Goal: Transaction & Acquisition: Obtain resource

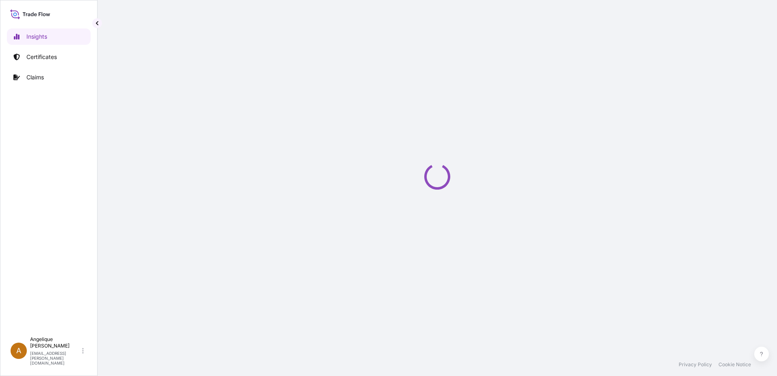
select select "2025"
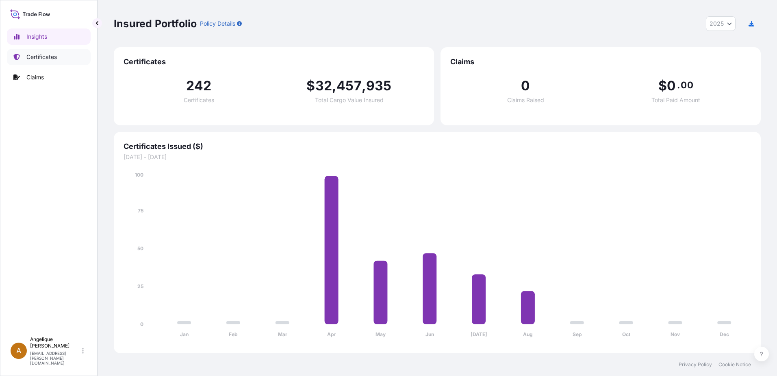
click at [59, 56] on link "Certificates" at bounding box center [49, 57] width 84 height 16
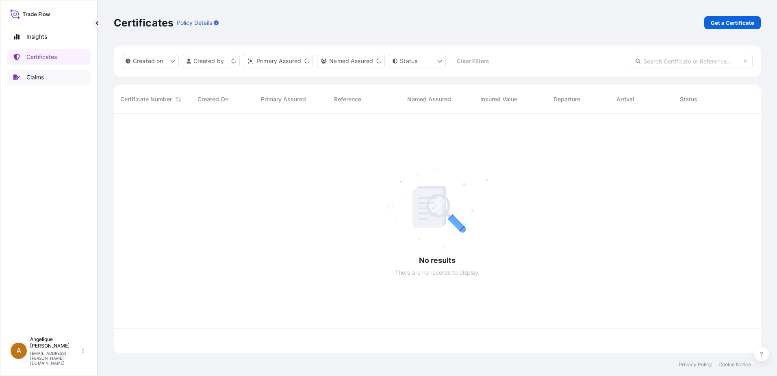
scroll to position [237, 641]
click at [731, 18] on link "Get a Certificate" at bounding box center [732, 22] width 56 height 13
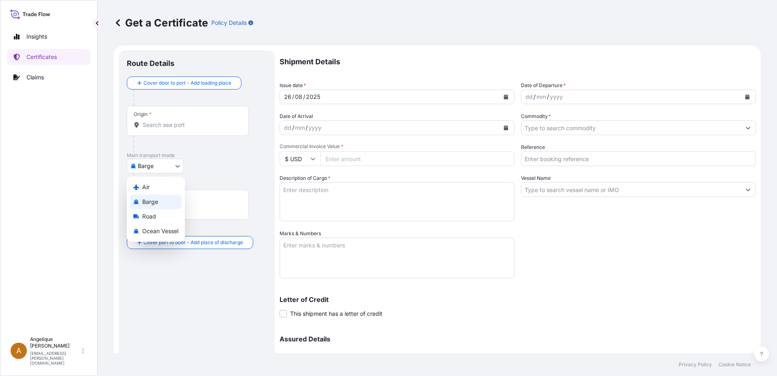
click at [175, 167] on body "Insights Certificates Claims A [PERSON_NAME] [PERSON_NAME][EMAIL_ADDRESS][PERSO…" at bounding box center [388, 188] width 777 height 376
click at [143, 230] on span "Ocean Vessel" at bounding box center [160, 231] width 36 height 8
select select "Ocean Vessel"
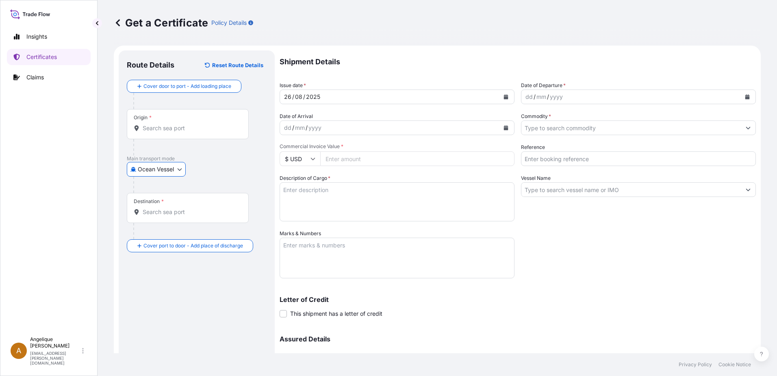
click at [148, 130] on input "Origin *" at bounding box center [191, 128] width 96 height 8
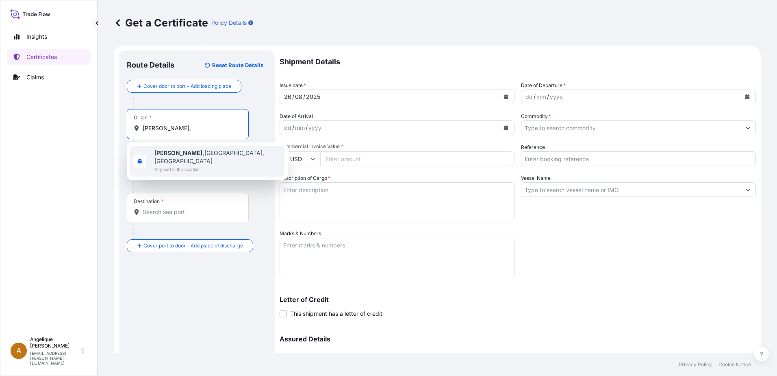
click at [201, 151] on span "Guymon, [GEOGRAPHIC_DATA], [GEOGRAPHIC_DATA]" at bounding box center [217, 157] width 127 height 16
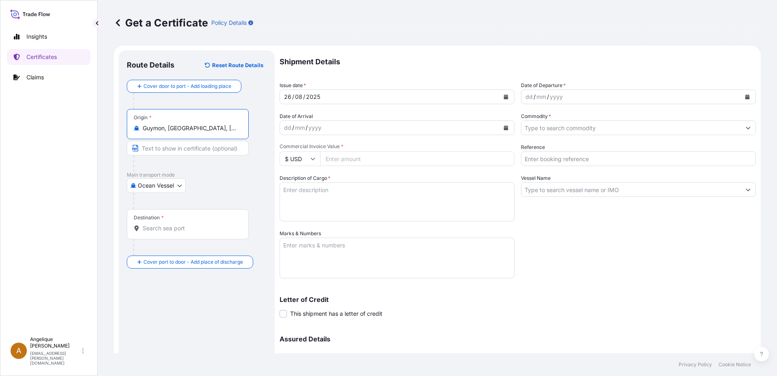
type input "Guymon, [GEOGRAPHIC_DATA], [GEOGRAPHIC_DATA]"
click at [172, 232] on div "Destination *" at bounding box center [188, 224] width 122 height 30
click at [172, 232] on input "Destination *" at bounding box center [191, 228] width 96 height 8
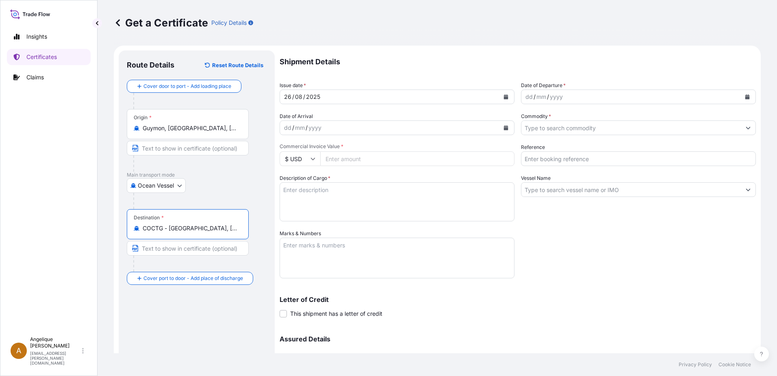
type input "COCTG - [GEOGRAPHIC_DATA], [GEOGRAPHIC_DATA]"
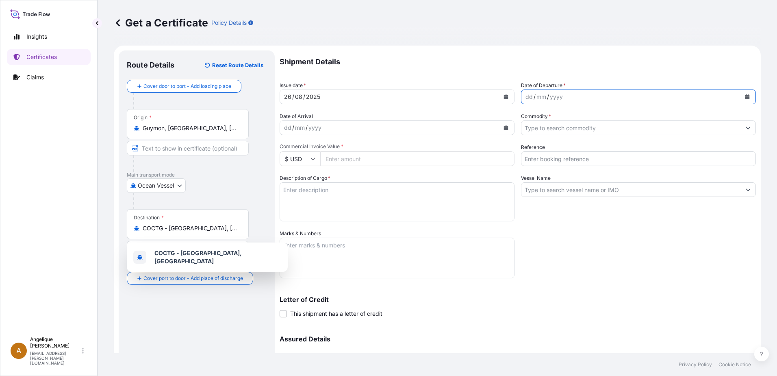
click at [745, 97] on icon "Calendar" at bounding box center [747, 96] width 4 height 5
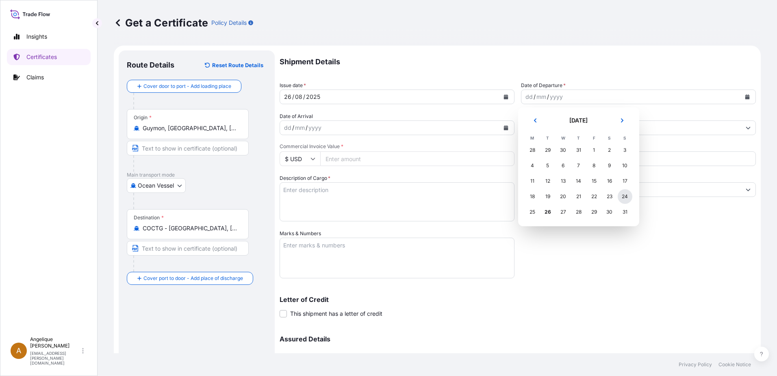
click at [624, 193] on div "24" at bounding box center [625, 196] width 15 height 15
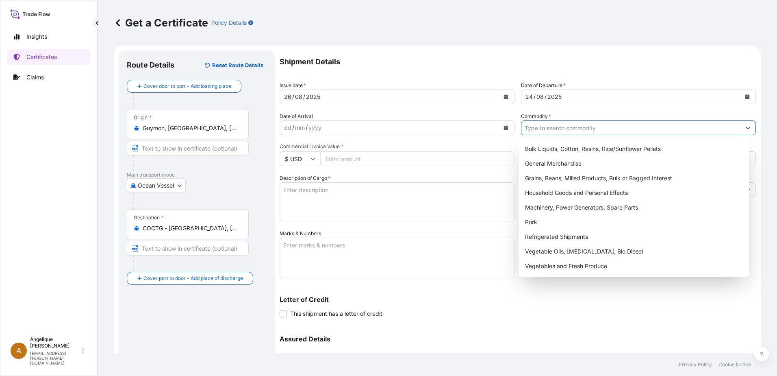
click at [538, 129] on input "Commodity *" at bounding box center [631, 127] width 219 height 15
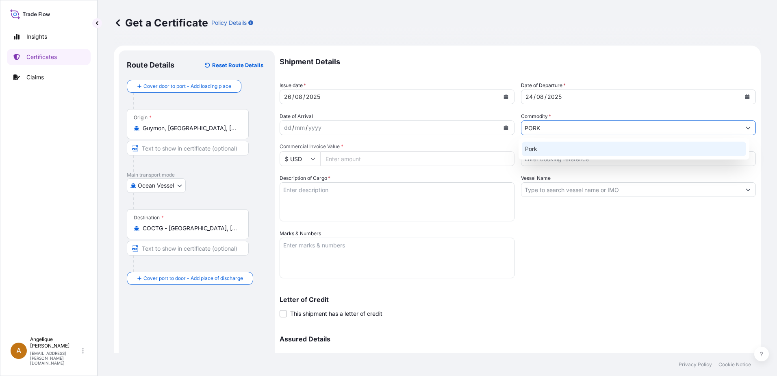
click at [541, 148] on div "Pork" at bounding box center [634, 148] width 225 height 15
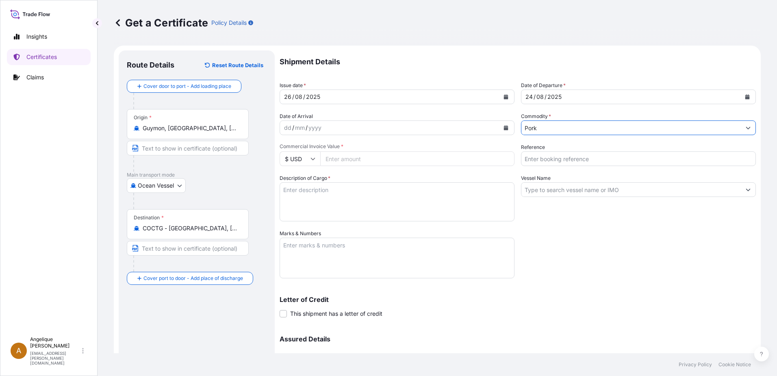
type input "Pork"
click at [385, 162] on input "Commercial Invoice Value *" at bounding box center [417, 158] width 194 height 15
type input "75738.98"
type input "2897983"
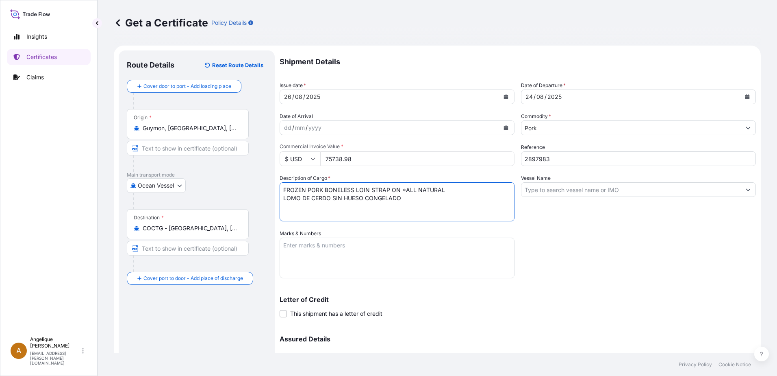
type textarea "FROZEN PORK BONELESS LOIN STRAP ON *ALL NATURAL LOMO DE CERDO SIN HUESO CONGELA…"
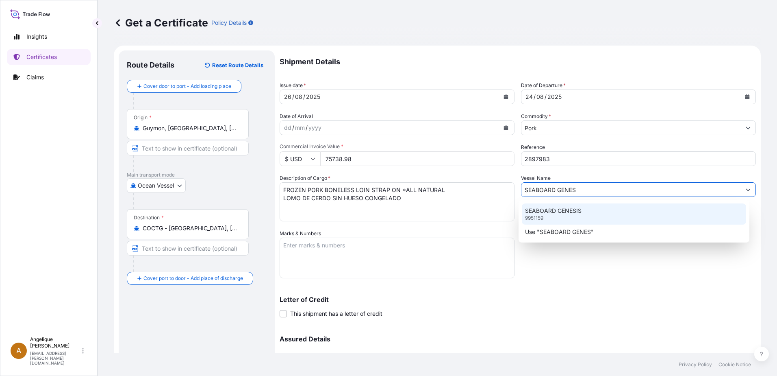
click at [553, 212] on p "SEABOARD GENESIS" at bounding box center [553, 210] width 56 height 8
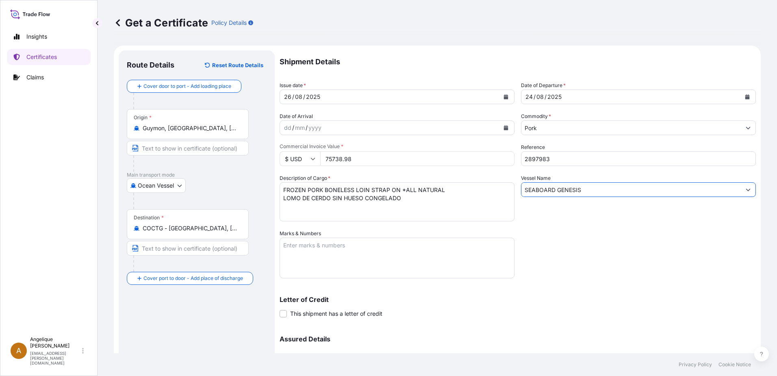
type input "SEABOARD GENESIS"
click at [314, 249] on textarea "Marks & Numbers" at bounding box center [397, 257] width 235 height 41
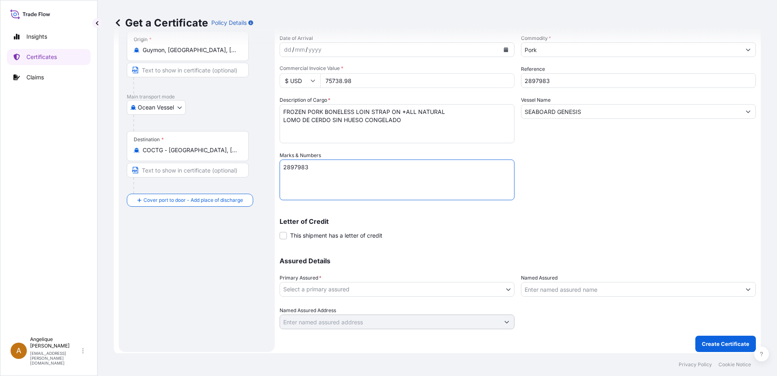
scroll to position [82, 0]
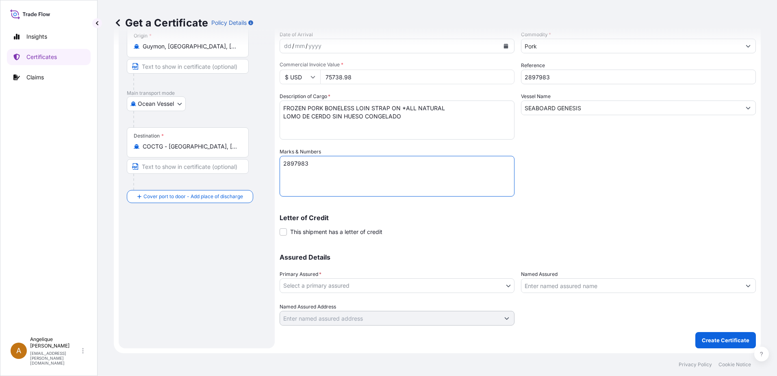
type textarea "2897983"
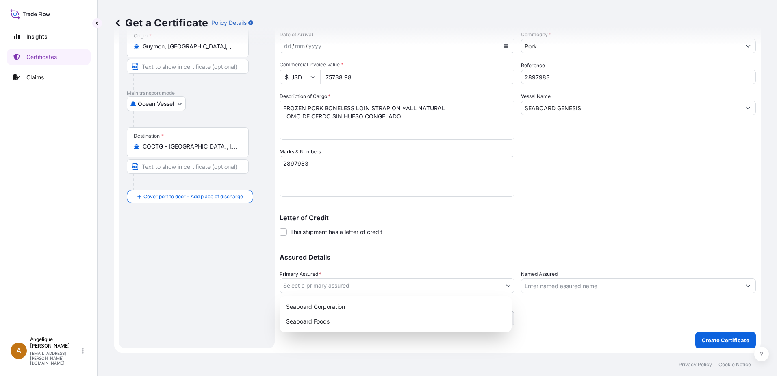
click at [336, 284] on body "Insights Certificates Claims A [PERSON_NAME] [PERSON_NAME][EMAIL_ADDRESS][PERSO…" at bounding box center [388, 188] width 777 height 376
click at [330, 324] on div "Seaboard Foods" at bounding box center [396, 321] width 226 height 15
select select "31638"
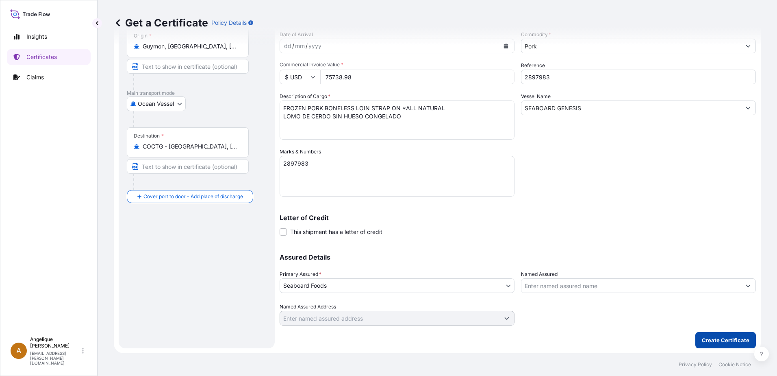
click at [710, 343] on p "Create Certificate" at bounding box center [726, 340] width 48 height 8
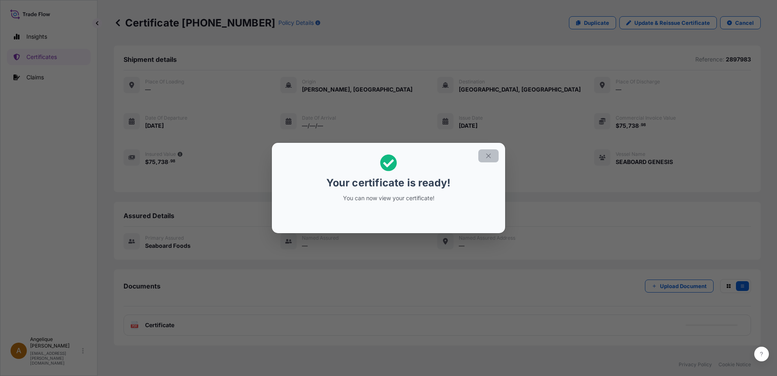
click at [493, 153] on button "button" at bounding box center [488, 155] width 20 height 13
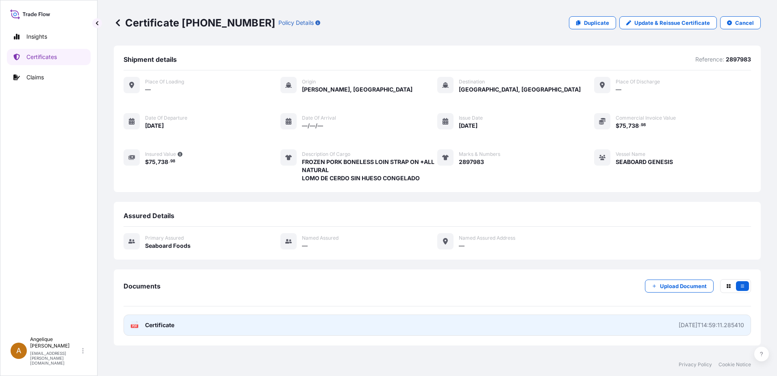
click at [267, 329] on link "PDF Certificate [DATE]T14:59:11.285410" at bounding box center [438, 324] width 628 height 21
